Goal: Find specific page/section: Find specific page/section

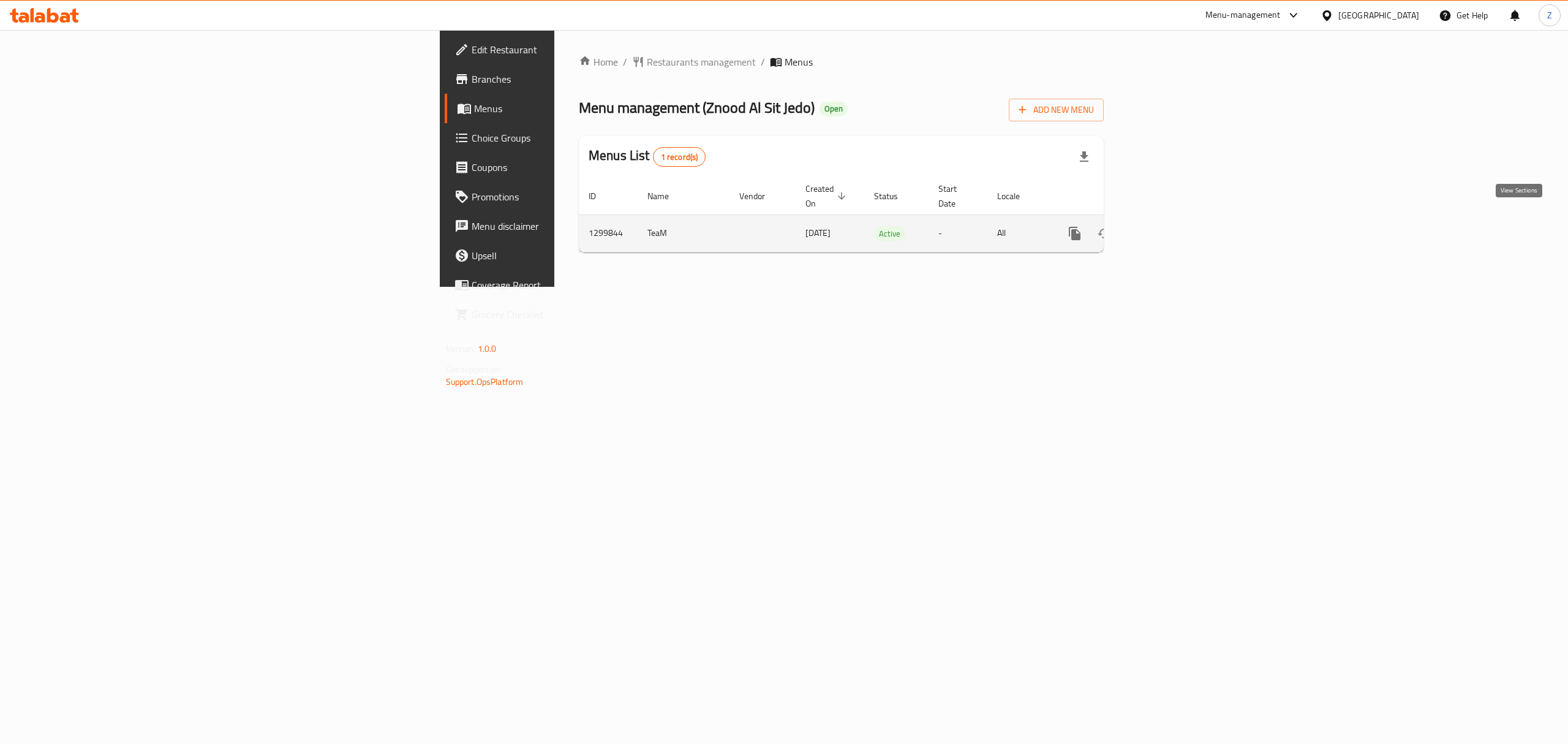
click at [1171, 226] on icon "enhanced table" at bounding box center [1163, 233] width 14 height 14
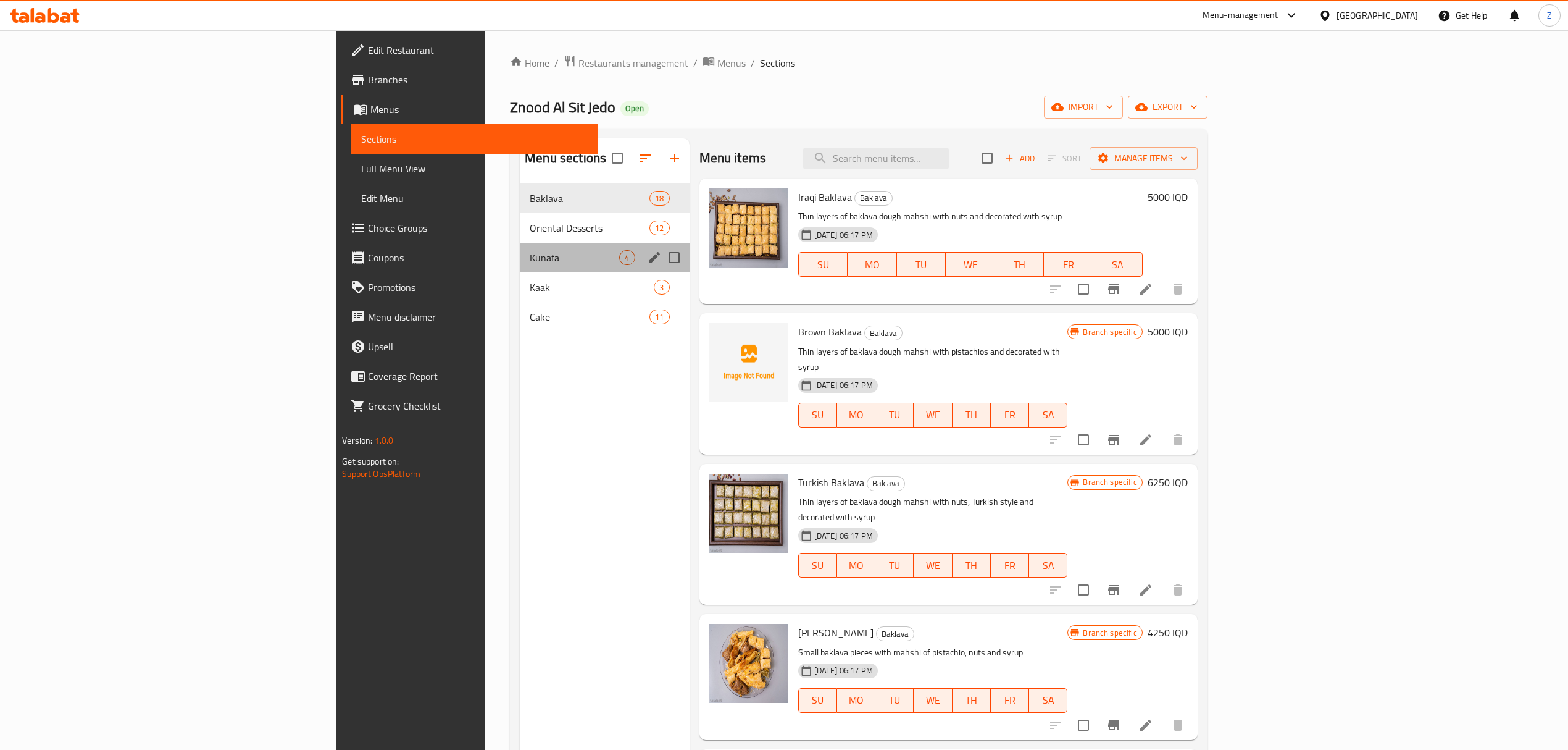
click at [519, 268] on div "Kunafa 4" at bounding box center [604, 258] width 169 height 30
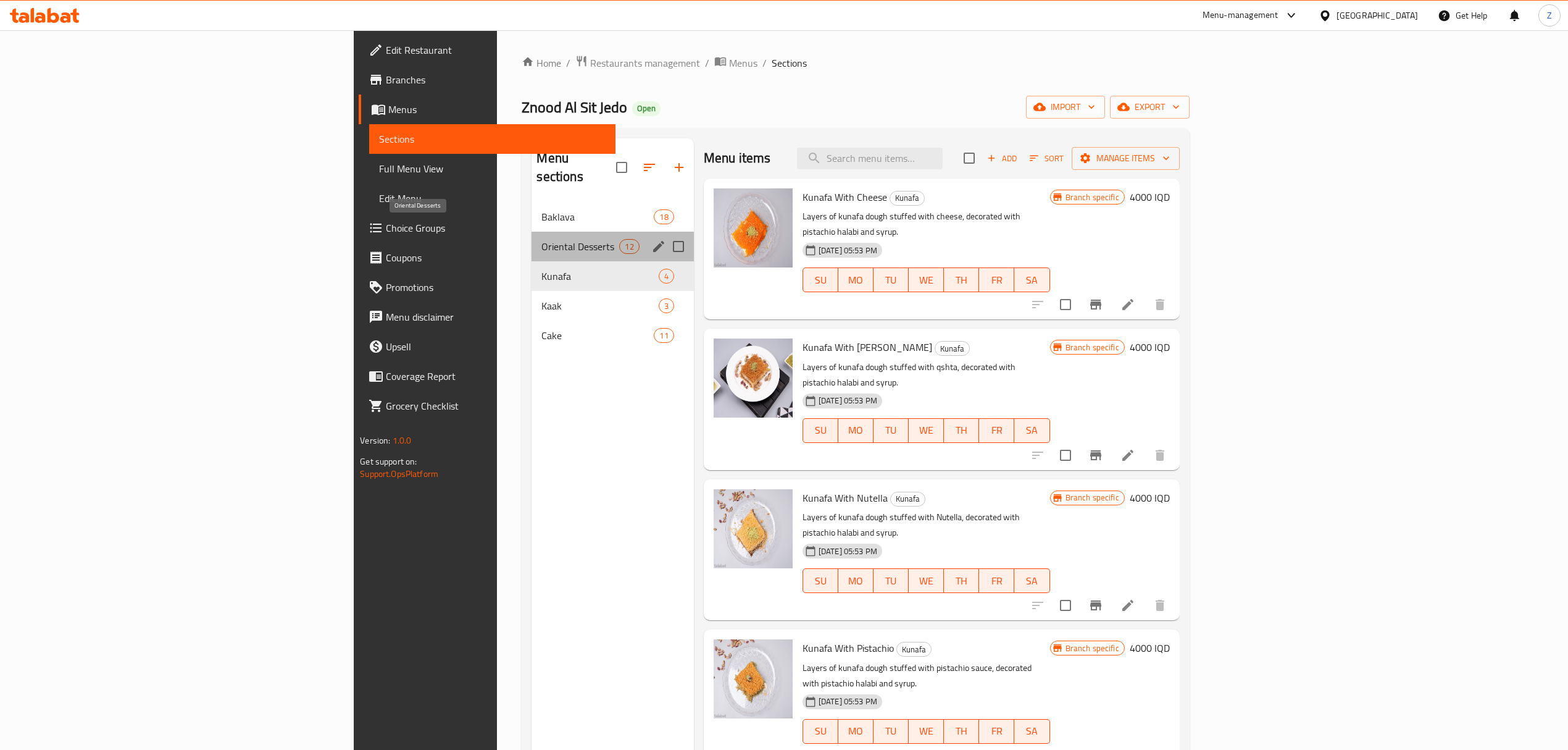
click at [541, 239] on span "Oriental Desserts" at bounding box center [580, 247] width 78 height 15
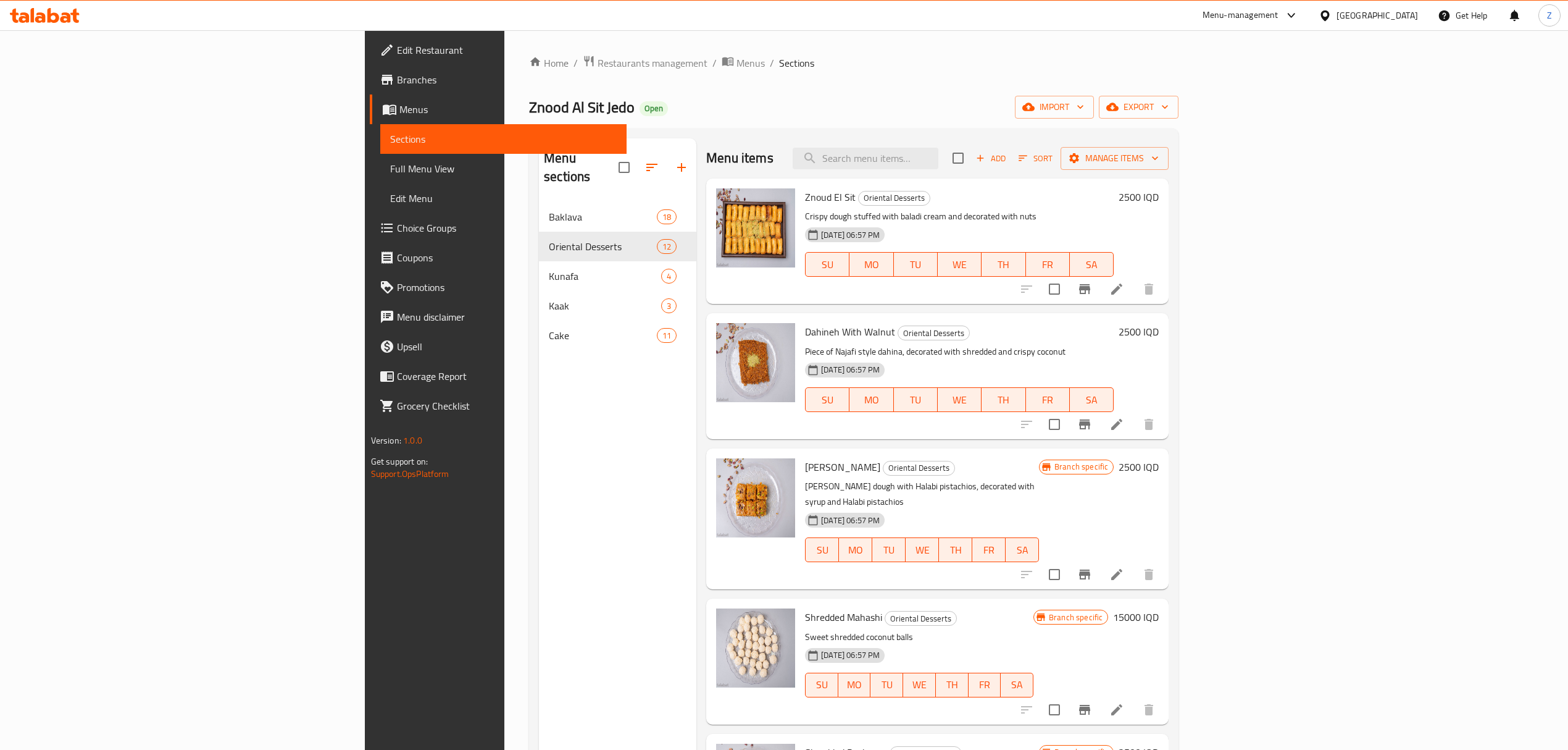
click at [805, 198] on span "Znoud El Sit" at bounding box center [830, 197] width 51 height 18
copy h6 "Znoud El Sit"
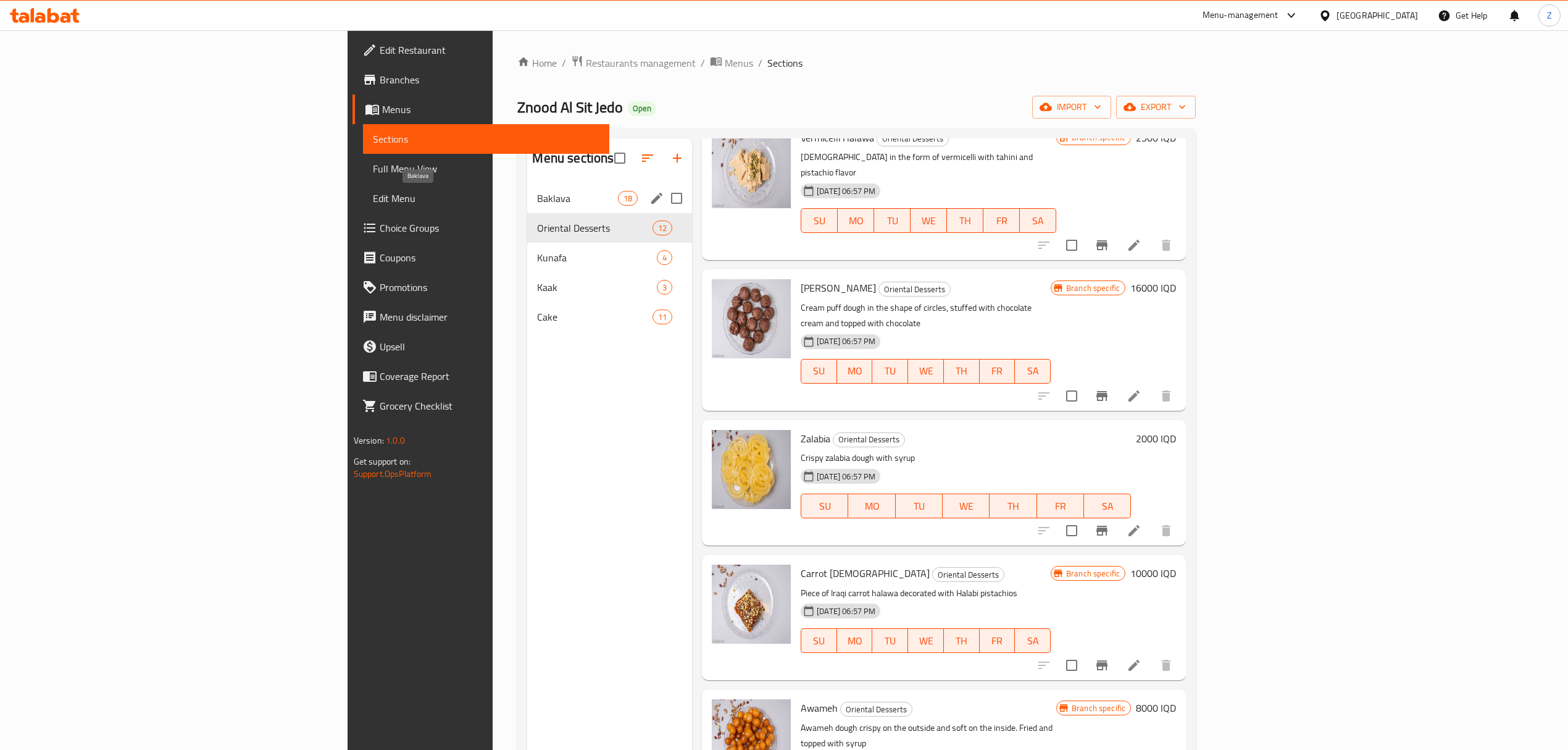
click at [537, 193] on span "Baklava" at bounding box center [577, 198] width 81 height 15
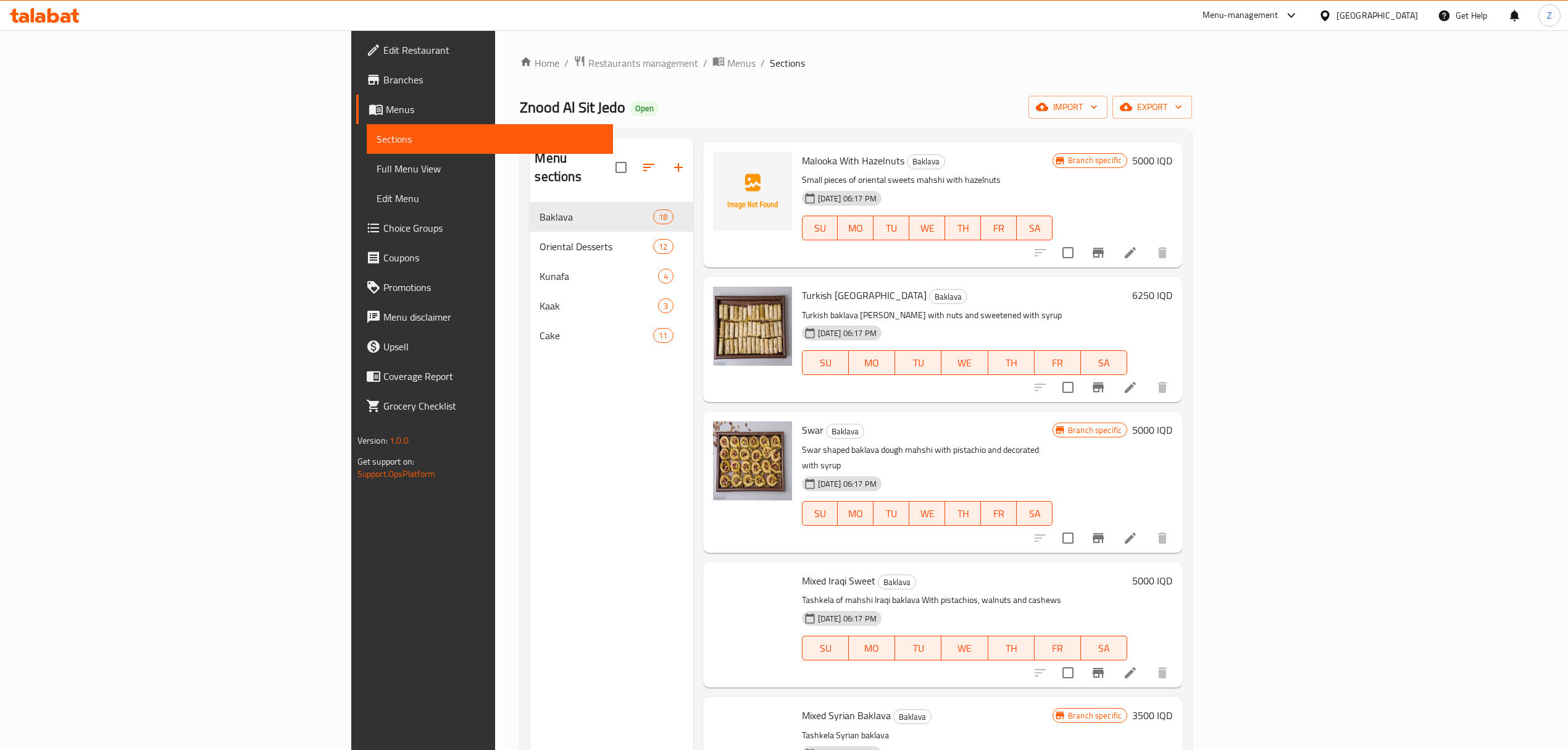
scroll to position [1483, 0]
